Goal: Task Accomplishment & Management: Manage account settings

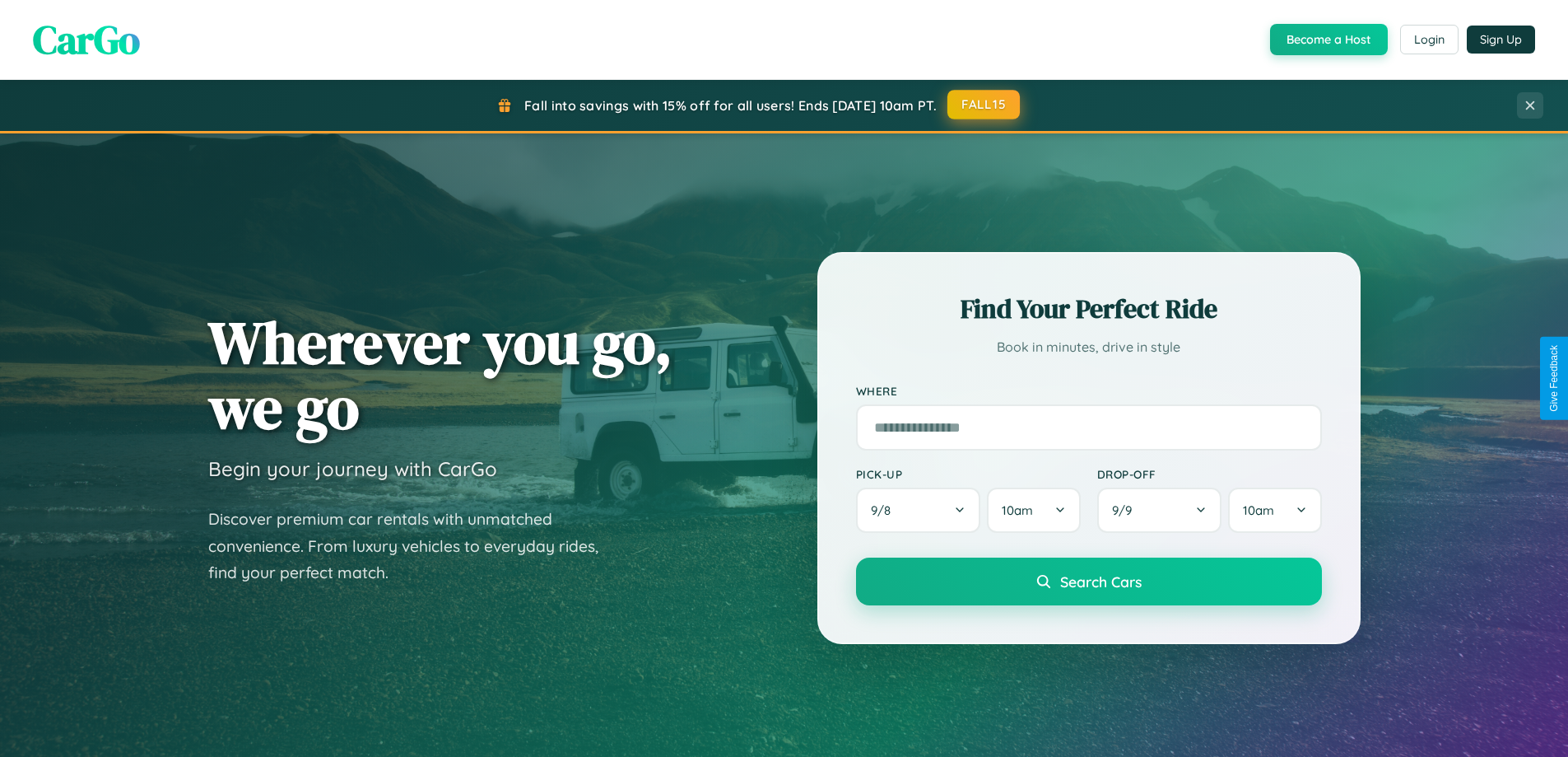
click at [984, 105] on button "FALL15" at bounding box center [983, 104] width 73 height 29
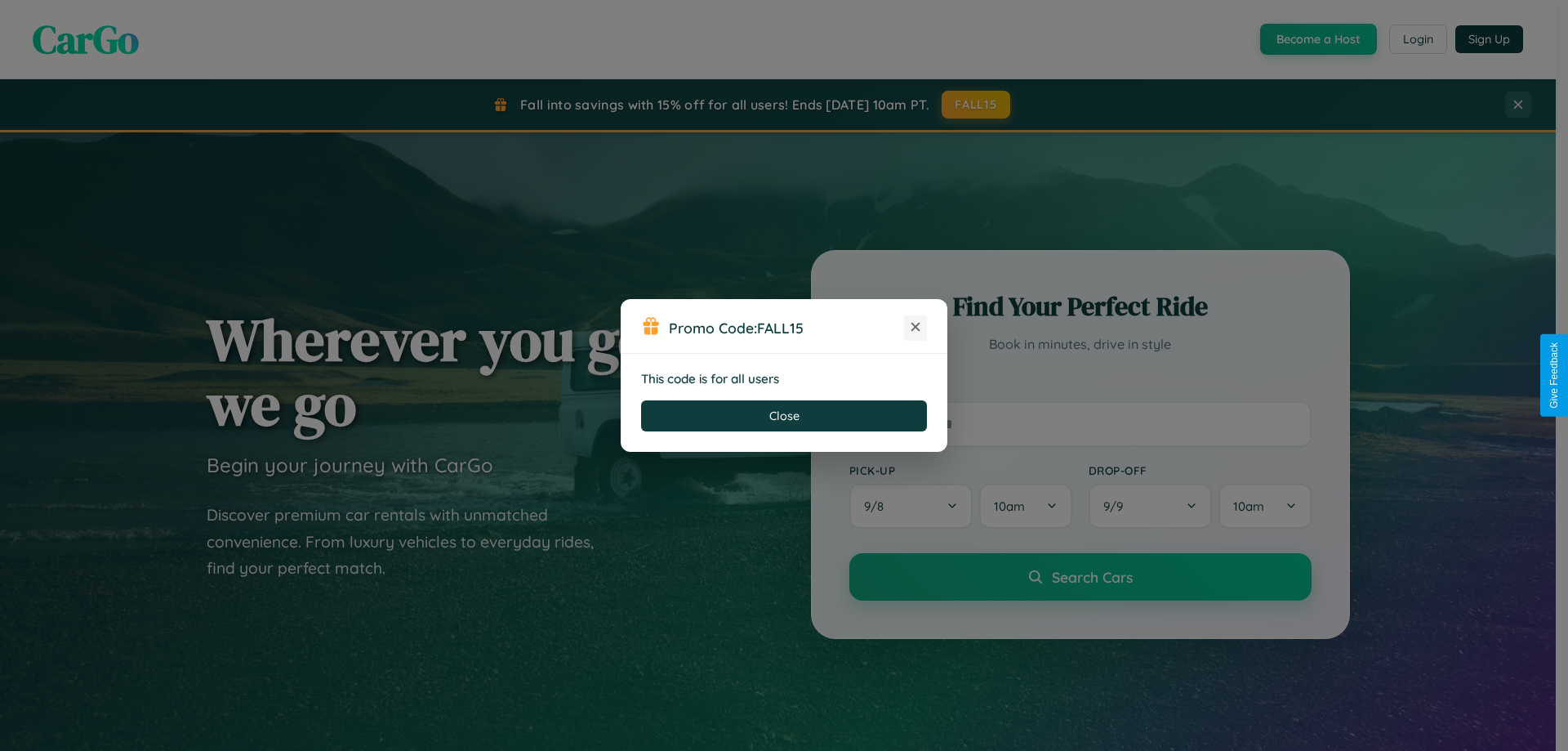
click at [915, 328] on icon at bounding box center [915, 326] width 17 height 17
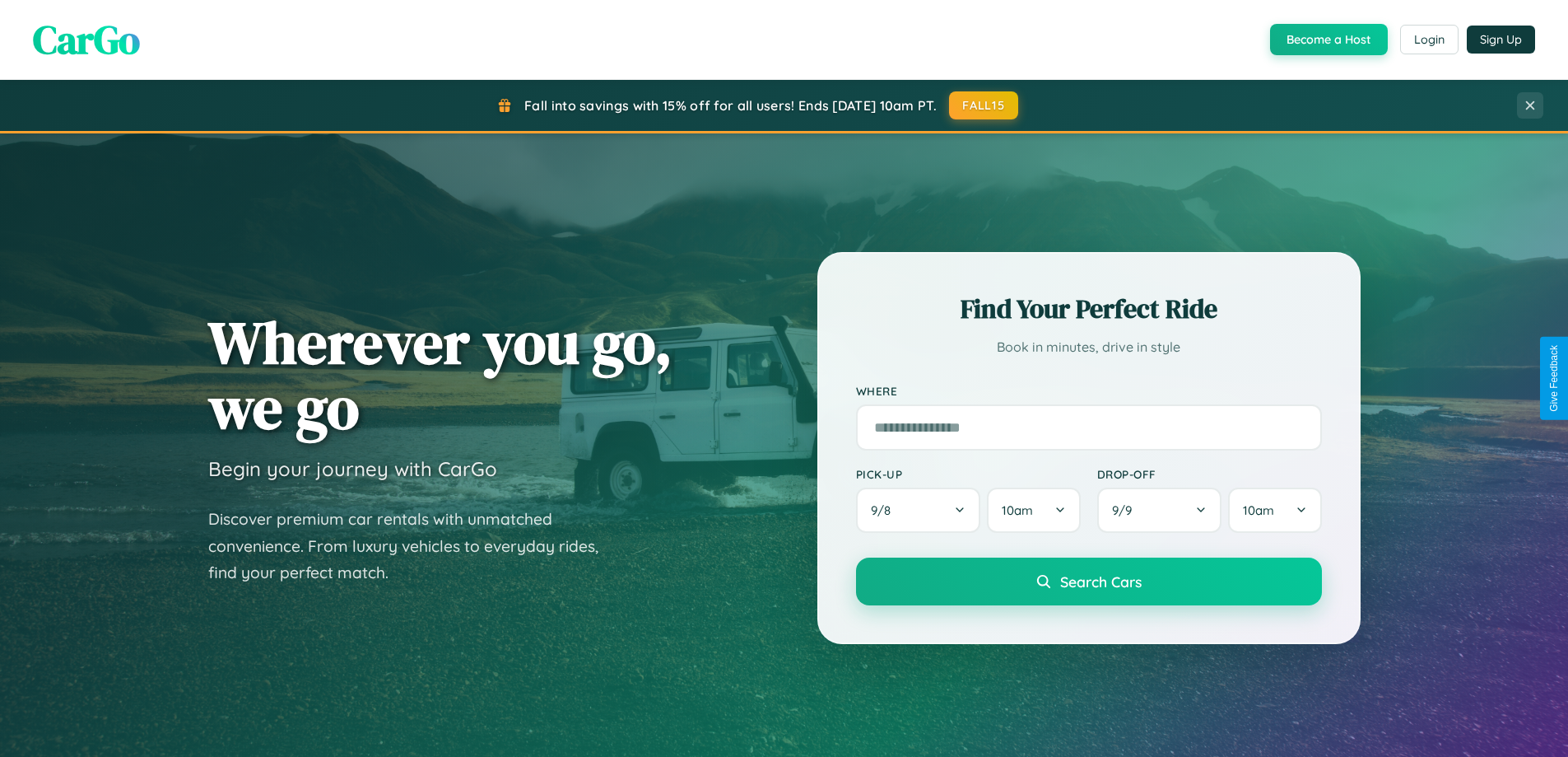
scroll to position [710, 0]
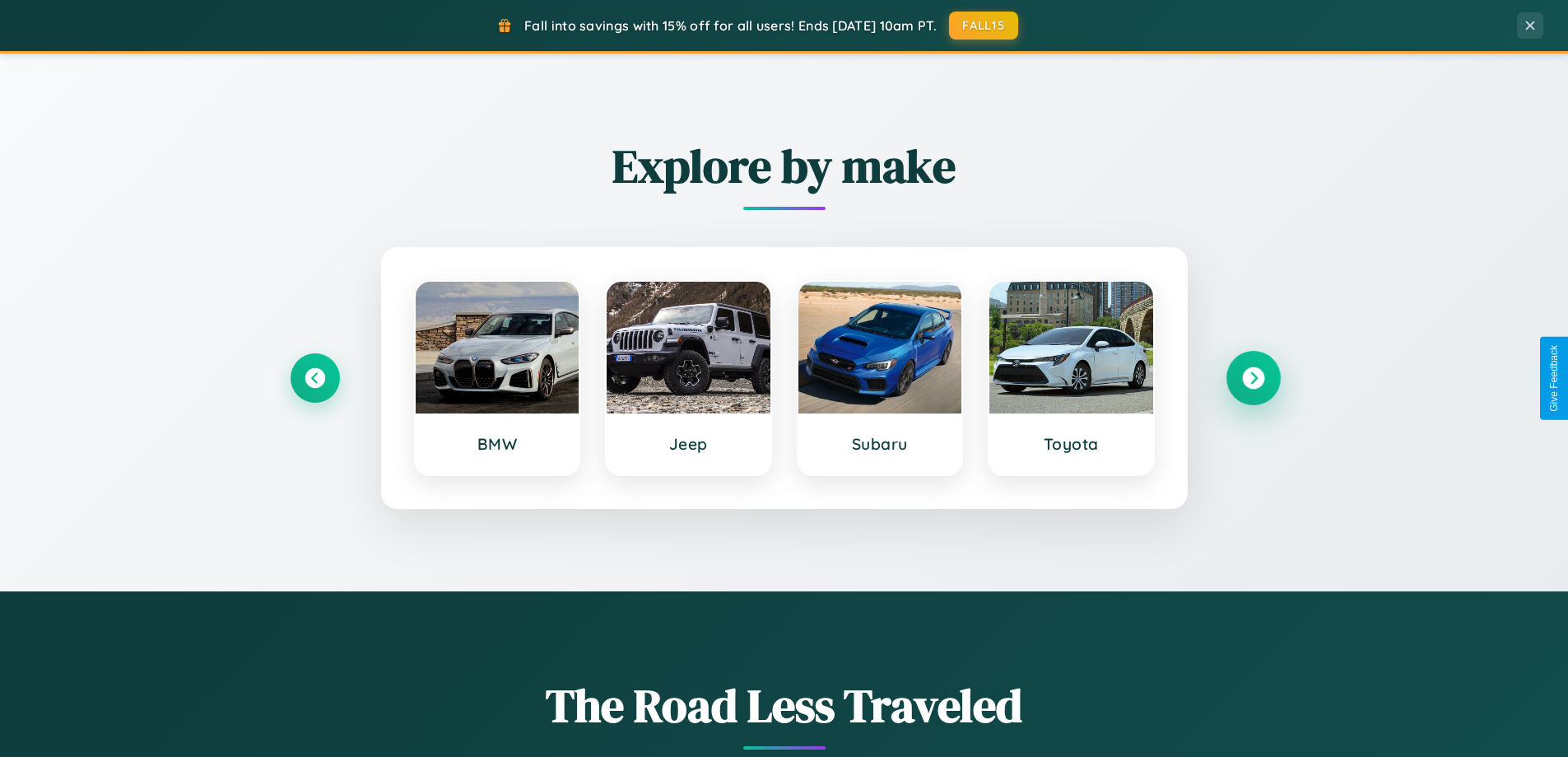
click at [1253, 378] on icon at bounding box center [1253, 378] width 22 height 22
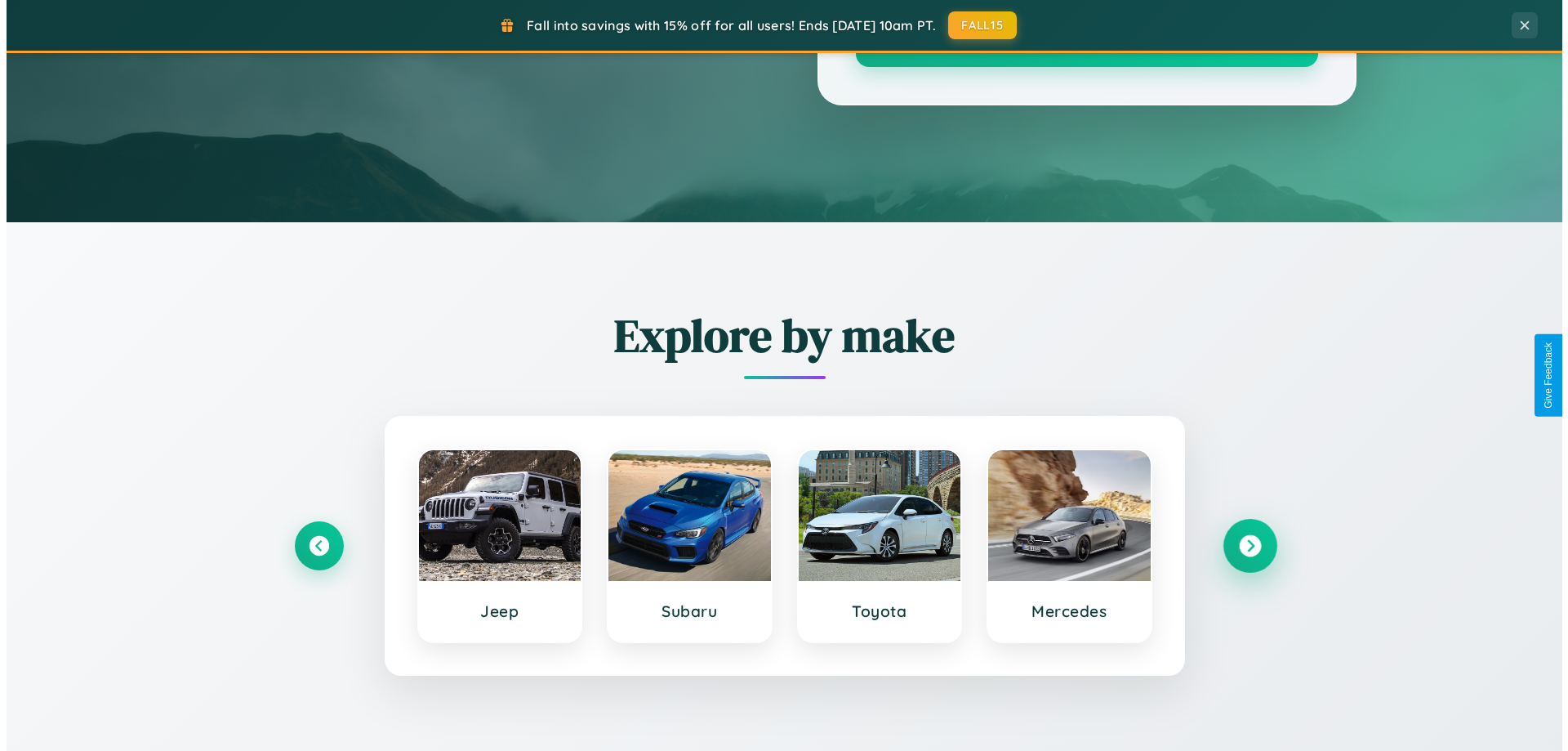
scroll to position [0, 0]
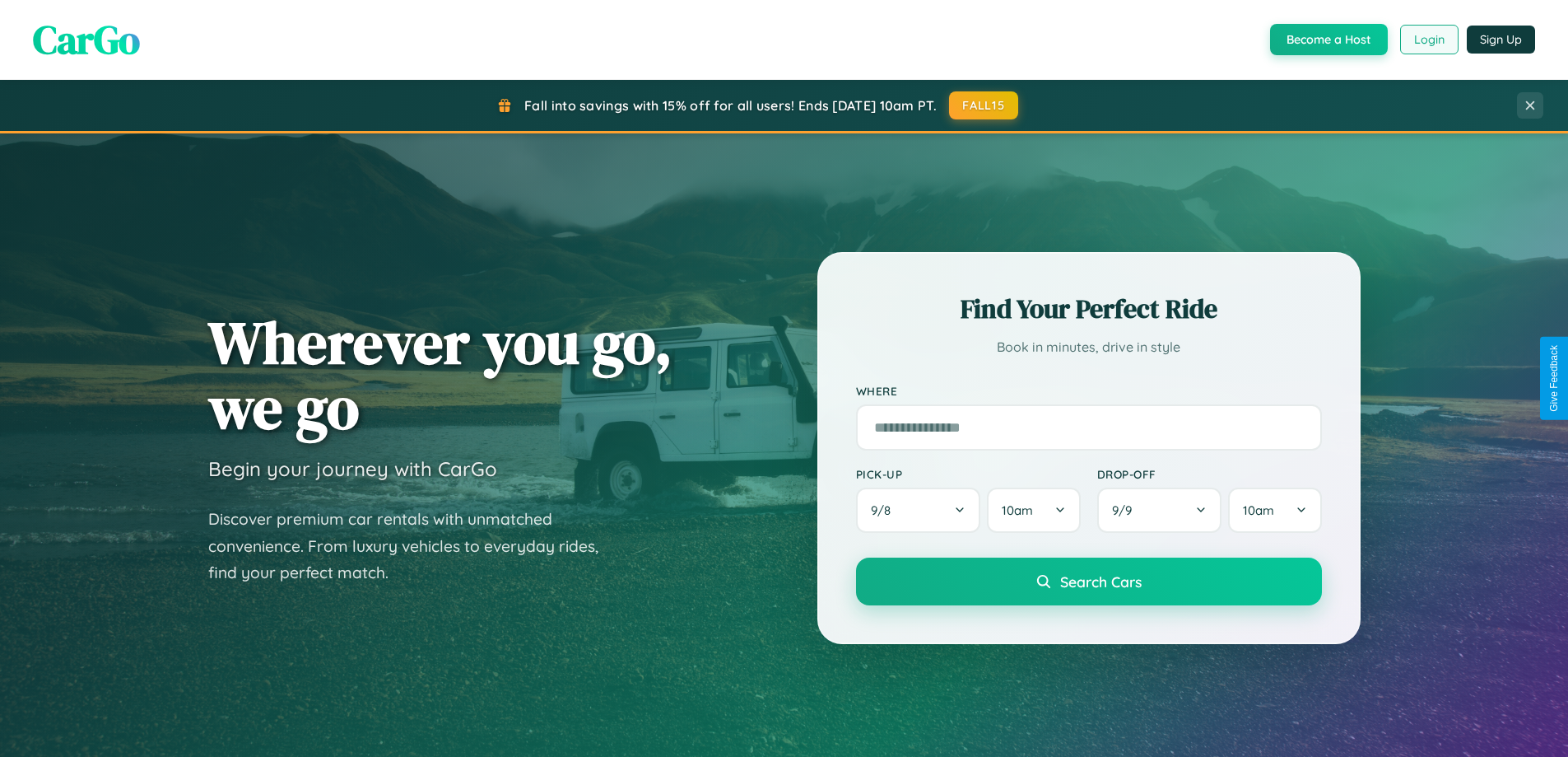
click at [1428, 40] on button "Login" at bounding box center [1429, 39] width 58 height 29
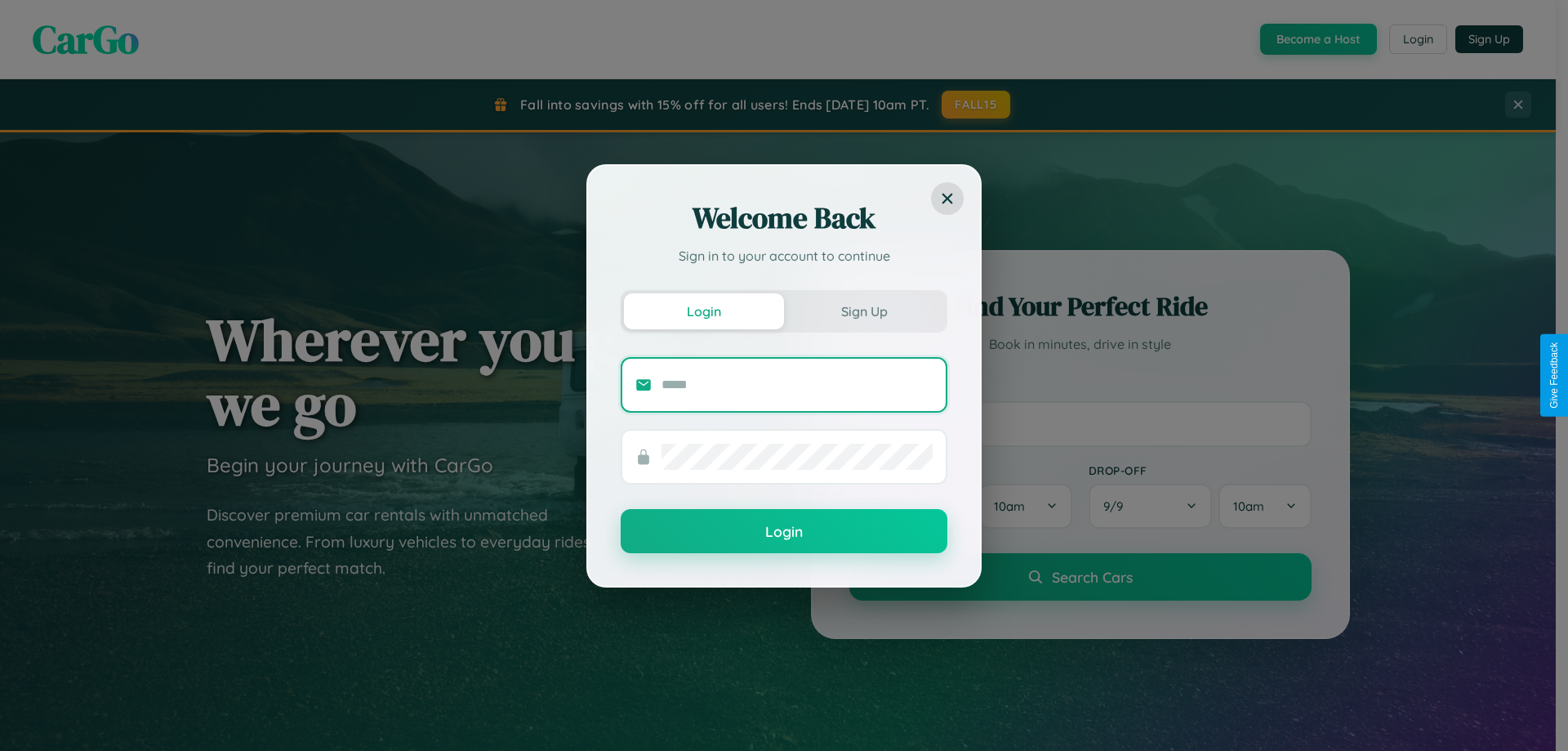
click at [797, 384] on input "text" at bounding box center [796, 385] width 271 height 26
type input "**********"
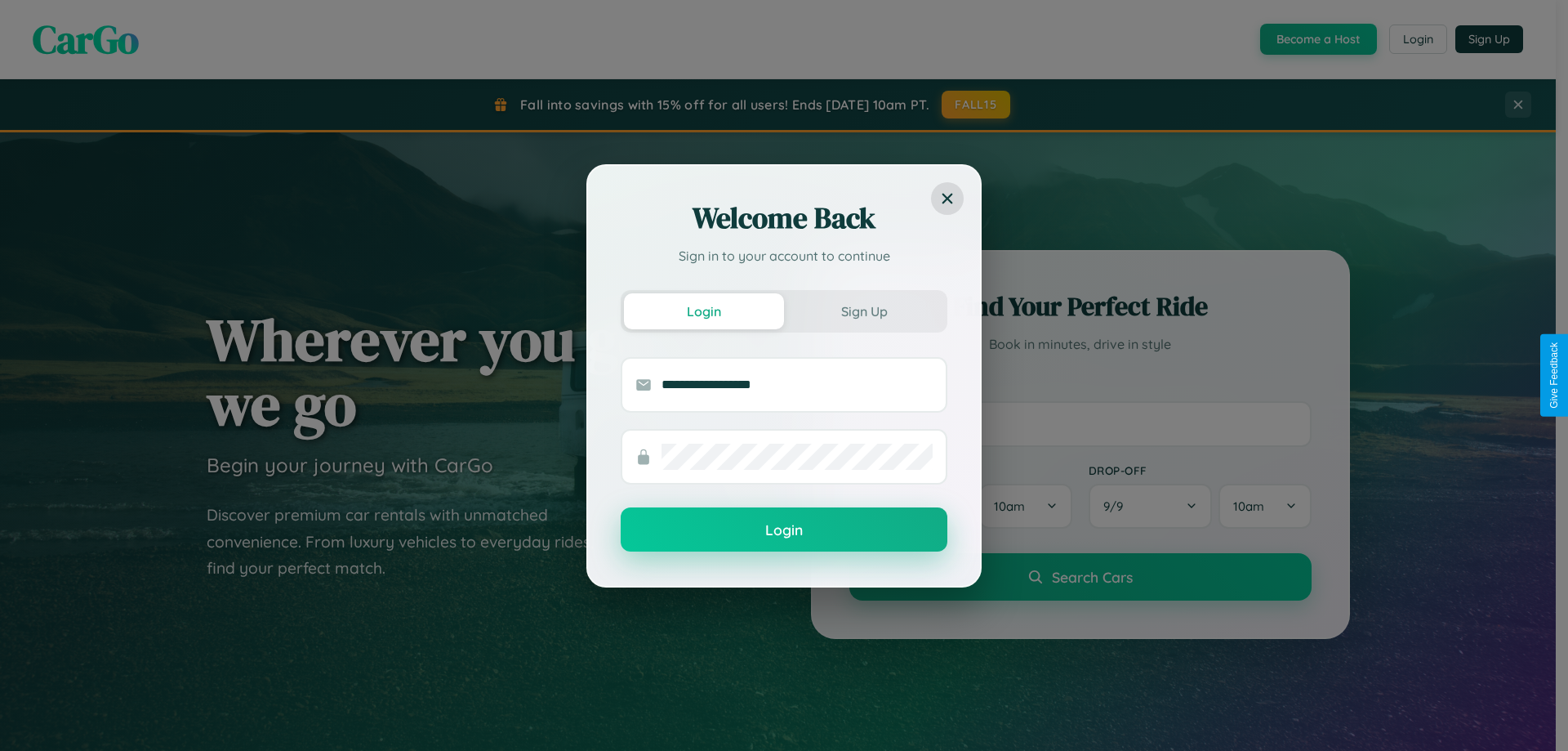
click at [784, 530] on button "Login" at bounding box center [784, 529] width 327 height 44
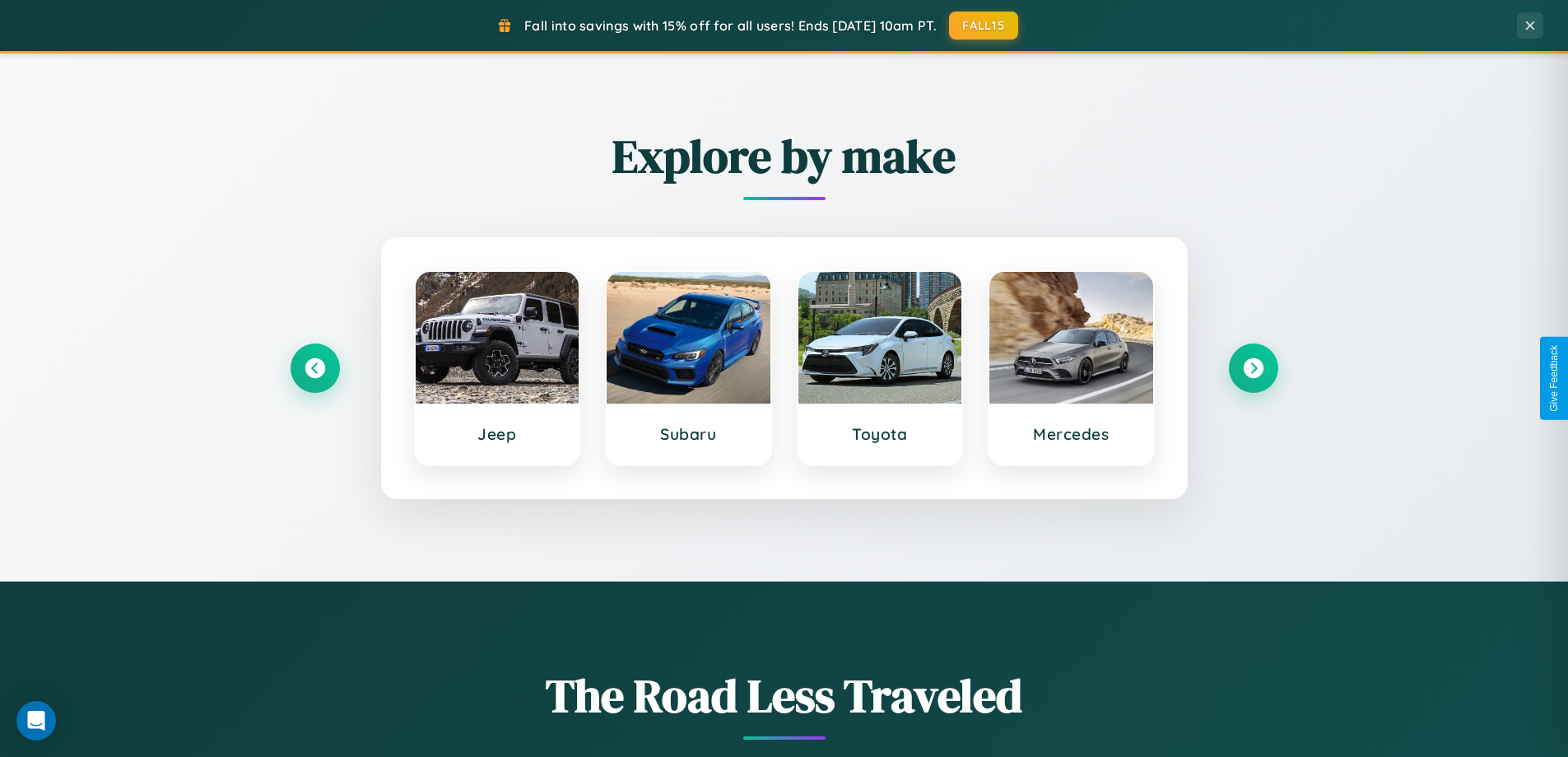
scroll to position [710, 0]
